Goal: Information Seeking & Learning: Learn about a topic

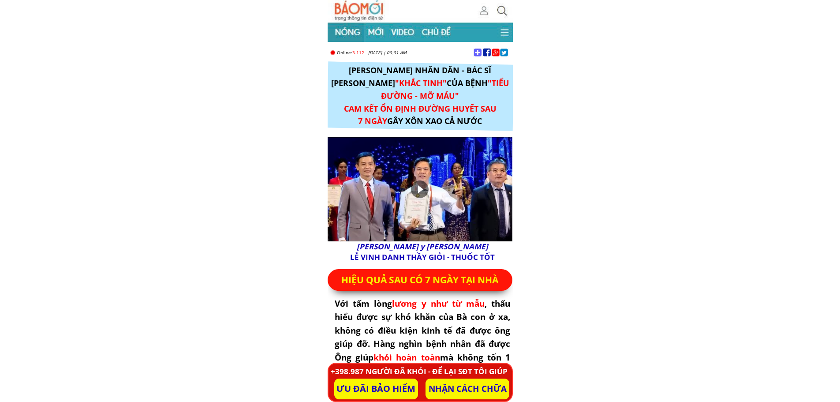
scroll to position [397, 0]
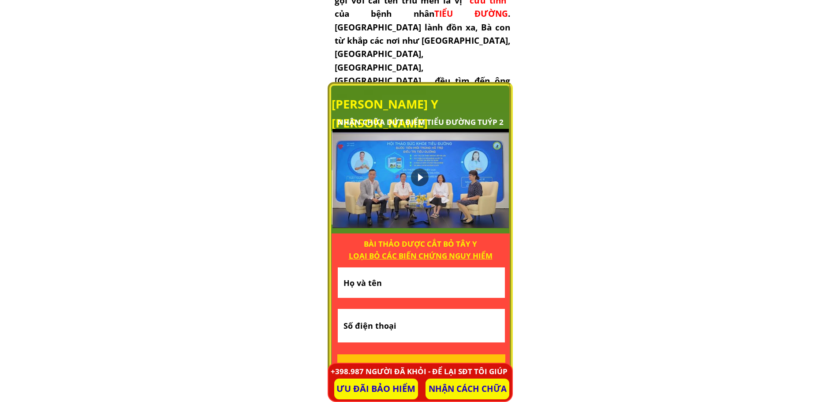
click at [377, 157] on div at bounding box center [420, 178] width 176 height 99
click at [421, 177] on div at bounding box center [420, 178] width 26 height 26
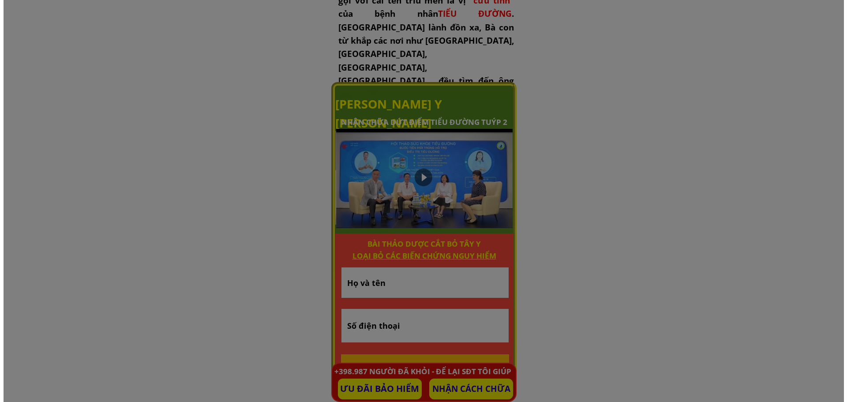
scroll to position [0, 0]
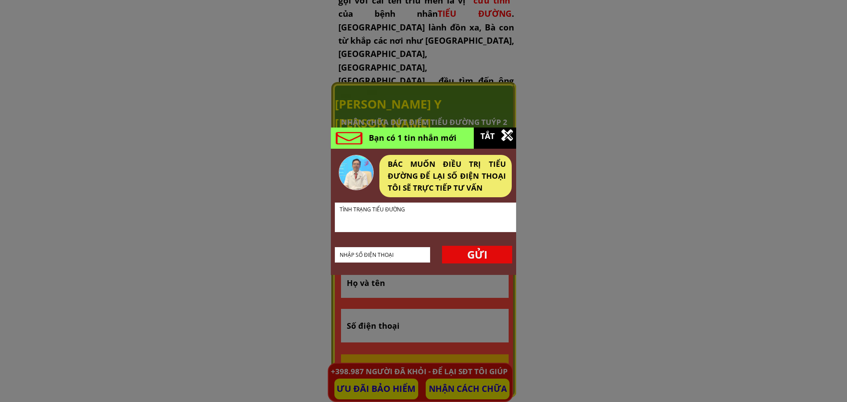
drag, startPoint x: 504, startPoint y: 137, endPoint x: 510, endPoint y: 135, distance: 6.6
click at [510, 135] on div "Bạn có 1 tin nhắn mới TẮT BÁC MUỐN ĐIỀU TRỊ TIỂU ĐƯỜNG ĐỂ LẠI SỐ ĐIỆN THOẠI TÔI…" at bounding box center [423, 200] width 185 height 147
click at [510, 134] on div at bounding box center [507, 135] width 7 height 7
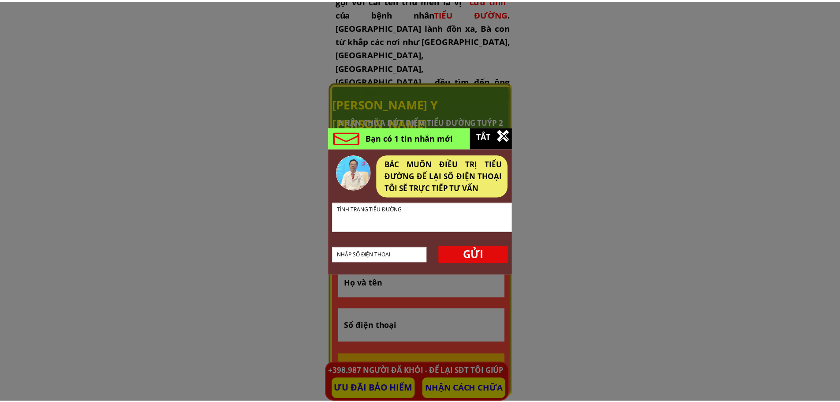
scroll to position [397, 0]
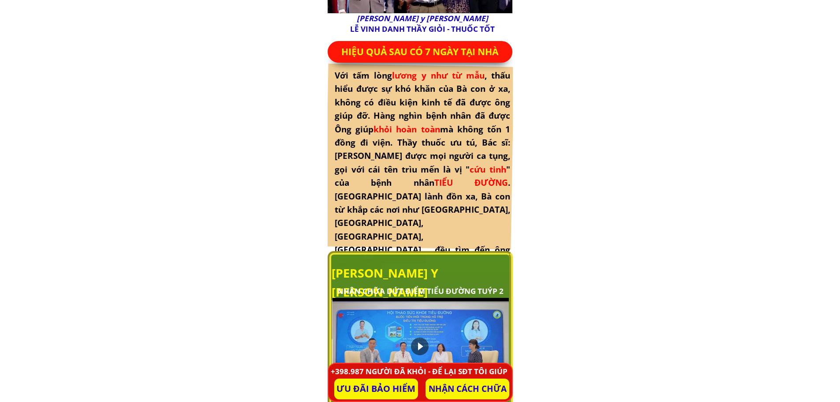
scroll to position [397, 0]
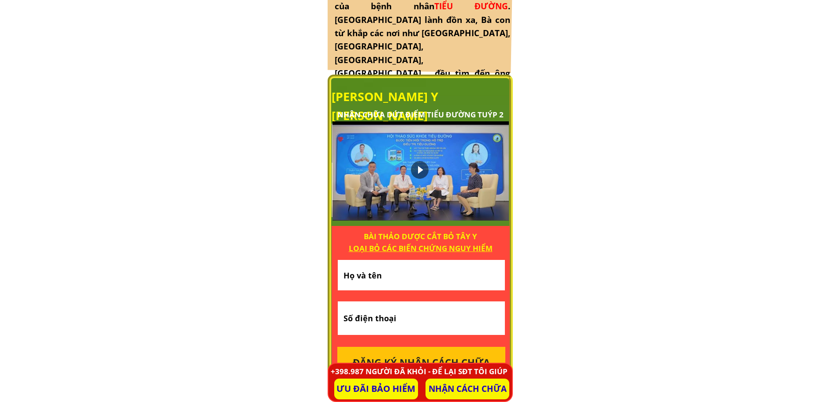
click at [416, 178] on div at bounding box center [420, 170] width 18 height 18
click at [411, 137] on div at bounding box center [420, 170] width 176 height 99
